Goal: Task Accomplishment & Management: Manage account settings

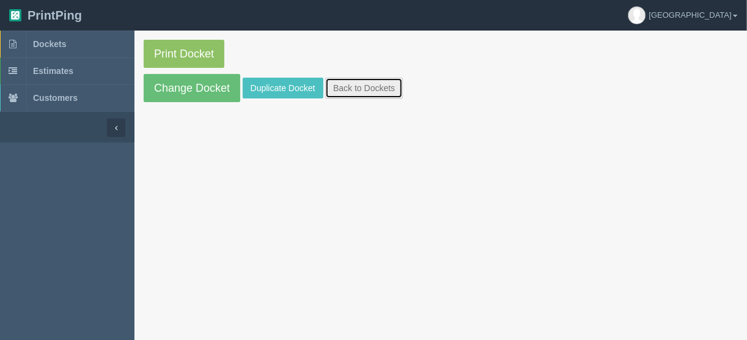
click at [360, 82] on link "Back to Dockets" at bounding box center [364, 88] width 78 height 21
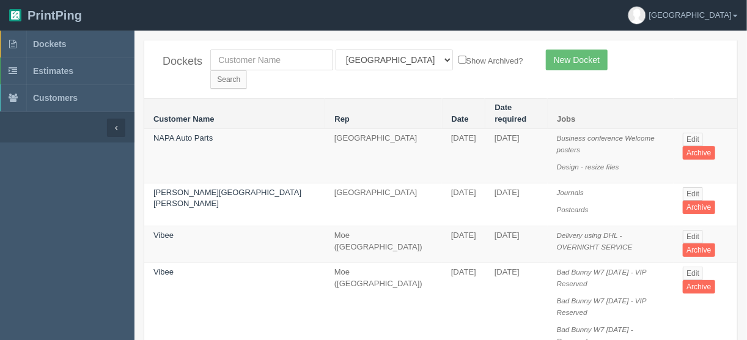
click at [442, 98] on th "Date" at bounding box center [463, 113] width 43 height 31
drag, startPoint x: 264, startPoint y: 62, endPoint x: 246, endPoint y: 61, distance: 17.2
click at [264, 62] on input "text" at bounding box center [271, 60] width 123 height 21
type input "hi b"
click at [388, 62] on select "All Users Ali Ali Test 1 Aly Amy Ankit Arif Brandon Dan France Greg Jim Mark Ma…" at bounding box center [394, 60] width 117 height 21
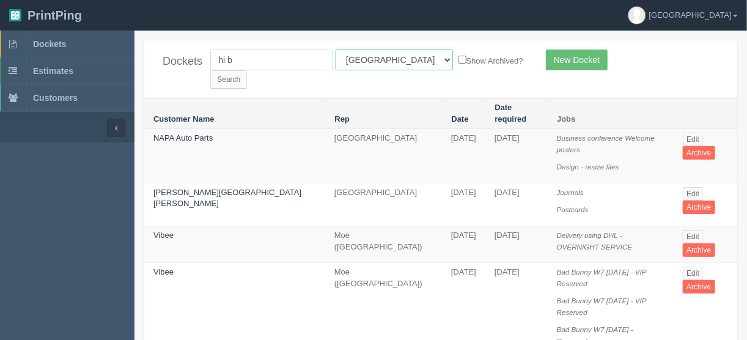
select select
click at [336, 50] on select "All Users Ali Ali Test 1 Aly Amy Ankit Arif Brandon Dan France Greg Jim Mark Ma…" at bounding box center [394, 60] width 117 height 21
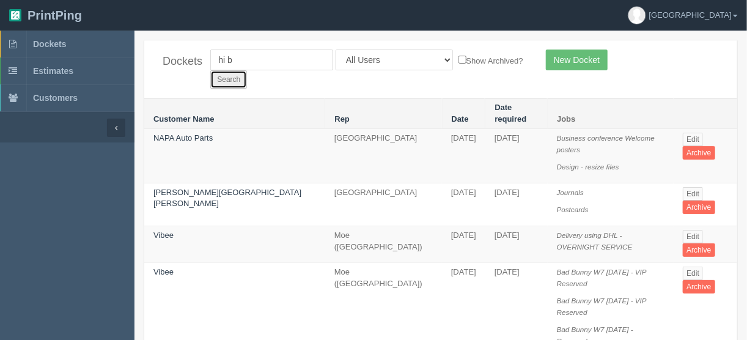
click at [247, 70] on input "Search" at bounding box center [228, 79] width 37 height 18
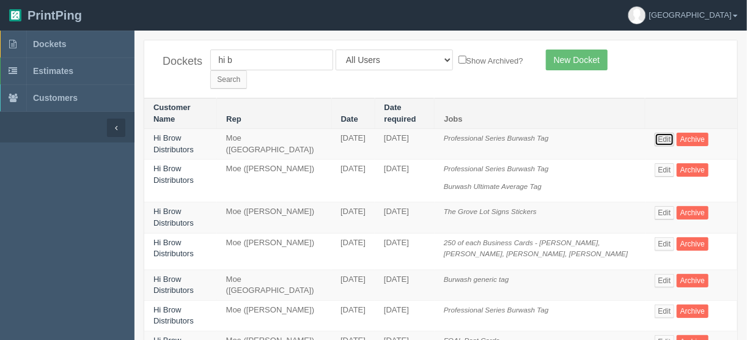
click at [655, 133] on link "Edit" at bounding box center [665, 139] width 20 height 13
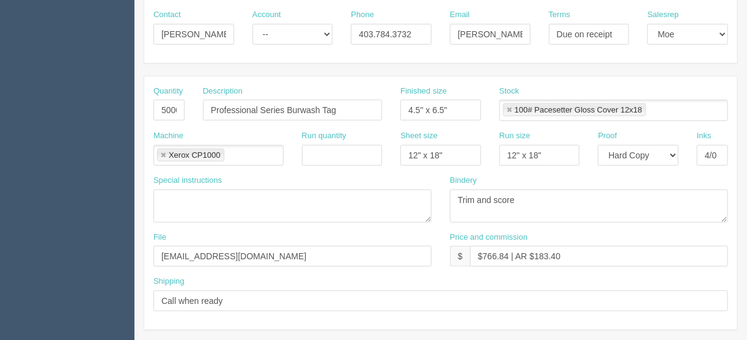
scroll to position [147, 0]
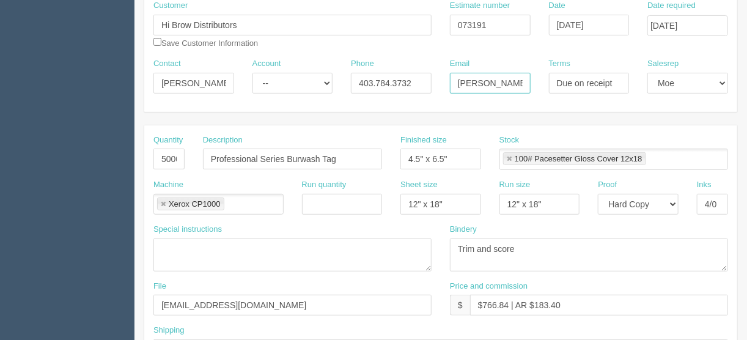
click at [511, 86] on input "[PERSON_NAME][EMAIL_ADDRESS][DOMAIN_NAME]" at bounding box center [490, 83] width 81 height 21
drag, startPoint x: 416, startPoint y: 78, endPoint x: 331, endPoint y: 84, distance: 85.3
click at [331, 84] on div "Contact [PERSON_NAME] Account -- Existing Client Allrush Client Rep Client Phon…" at bounding box center [440, 80] width 593 height 45
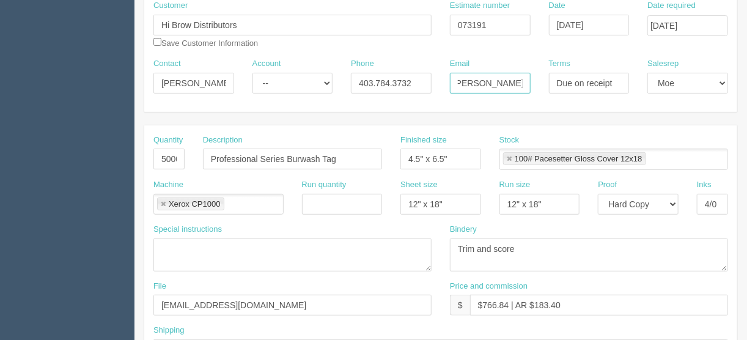
drag, startPoint x: 455, startPoint y: 83, endPoint x: 553, endPoint y: 84, distance: 97.9
click at [553, 84] on div "Contact [PERSON_NAME] Account -- Existing Client Allrush Client Rep Client Phon…" at bounding box center [440, 80] width 593 height 45
click at [453, 76] on input "[PERSON_NAME][EMAIL_ADDRESS][DOMAIN_NAME]" at bounding box center [490, 83] width 81 height 21
drag, startPoint x: 339, startPoint y: 158, endPoint x: 175, endPoint y: 149, distance: 164.8
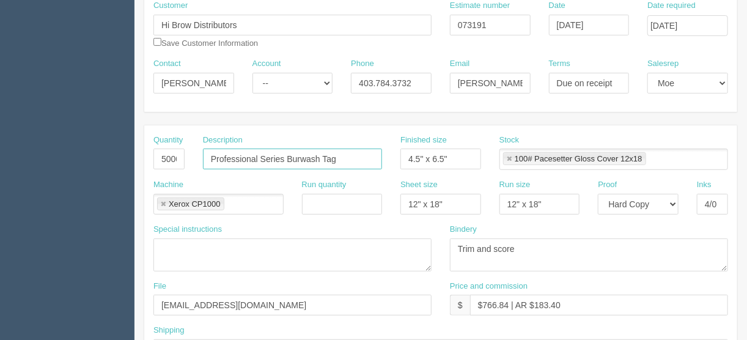
click at [175, 149] on div "Quantity 5000 Description Professional Series Burwash Tag Finished size 4.5" x …" at bounding box center [440, 157] width 593 height 45
